Goal: Information Seeking & Learning: Learn about a topic

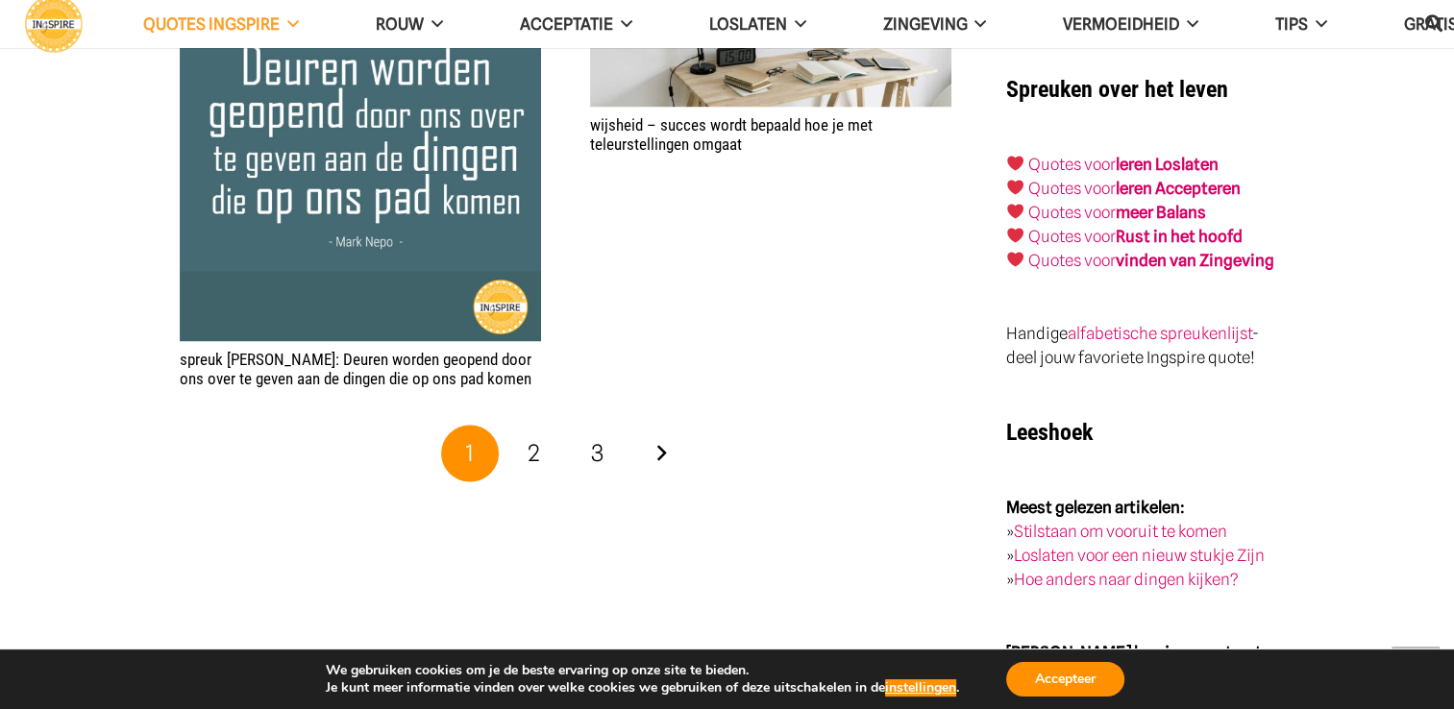
scroll to position [3160, 0]
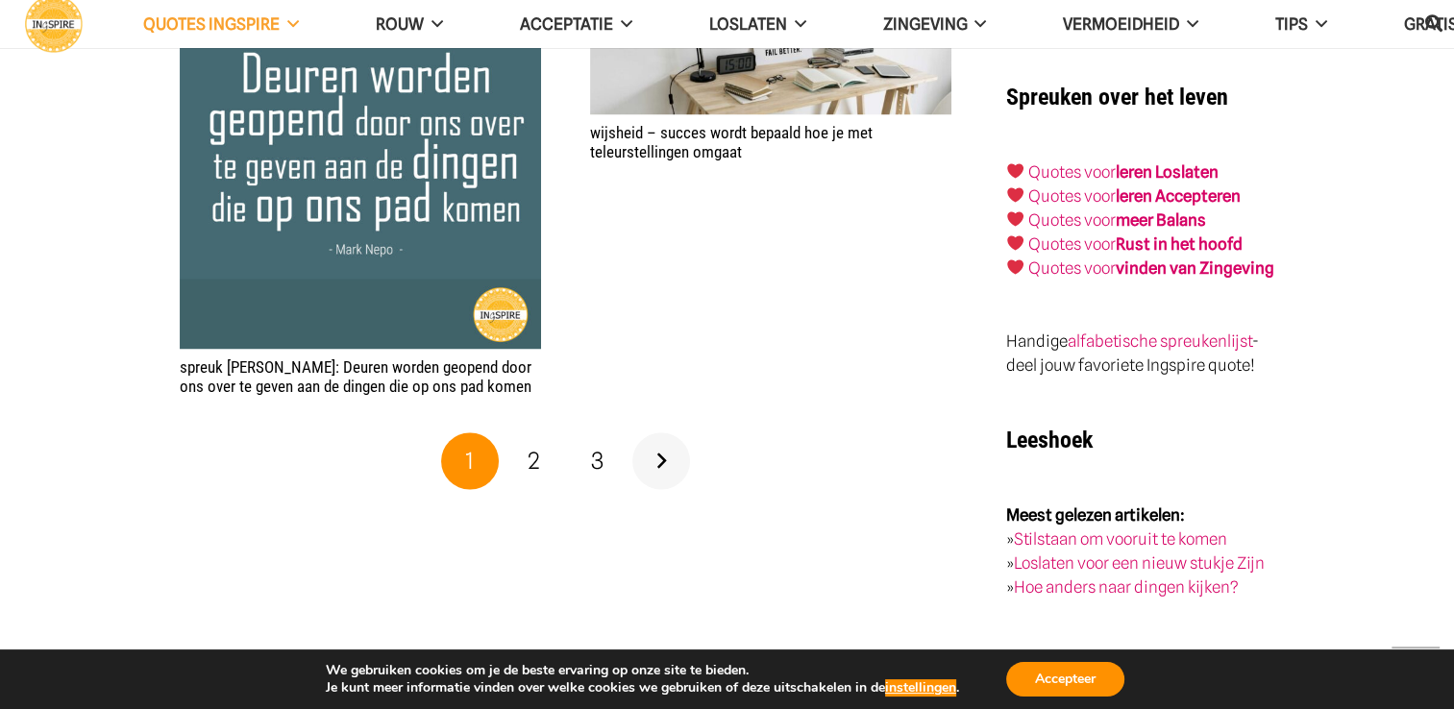
click at [663, 432] on link "Volgende" at bounding box center [661, 461] width 58 height 58
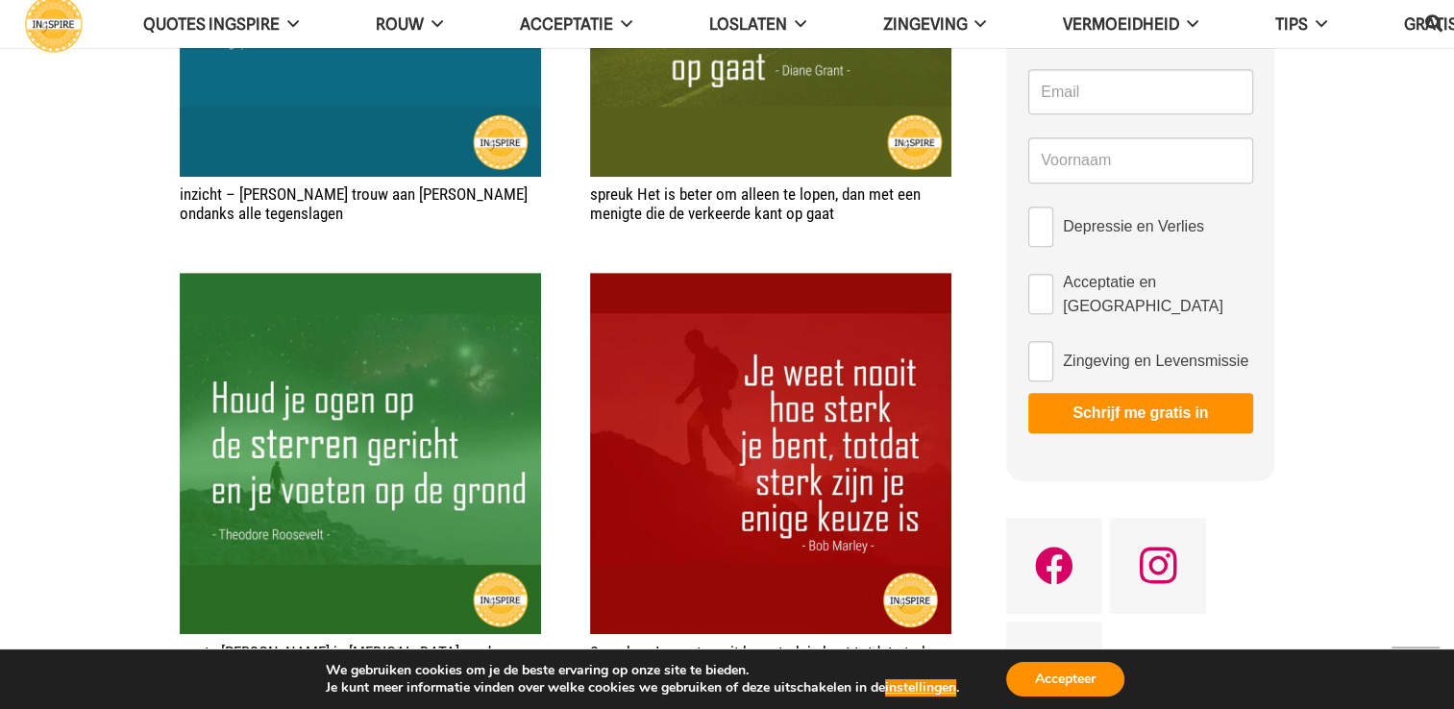
scroll to position [1036, 0]
